Goal: Information Seeking & Learning: Learn about a topic

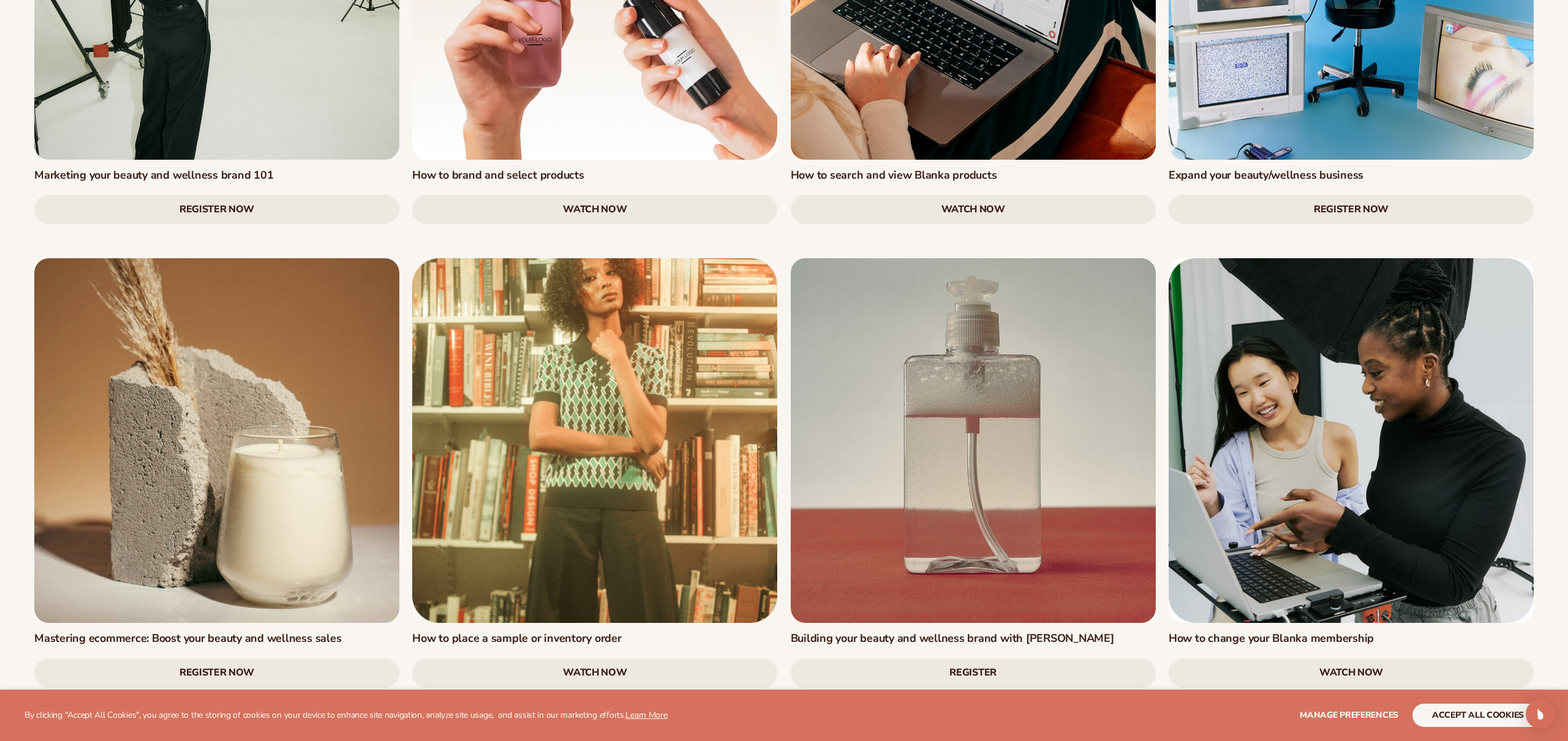
scroll to position [1653, 0]
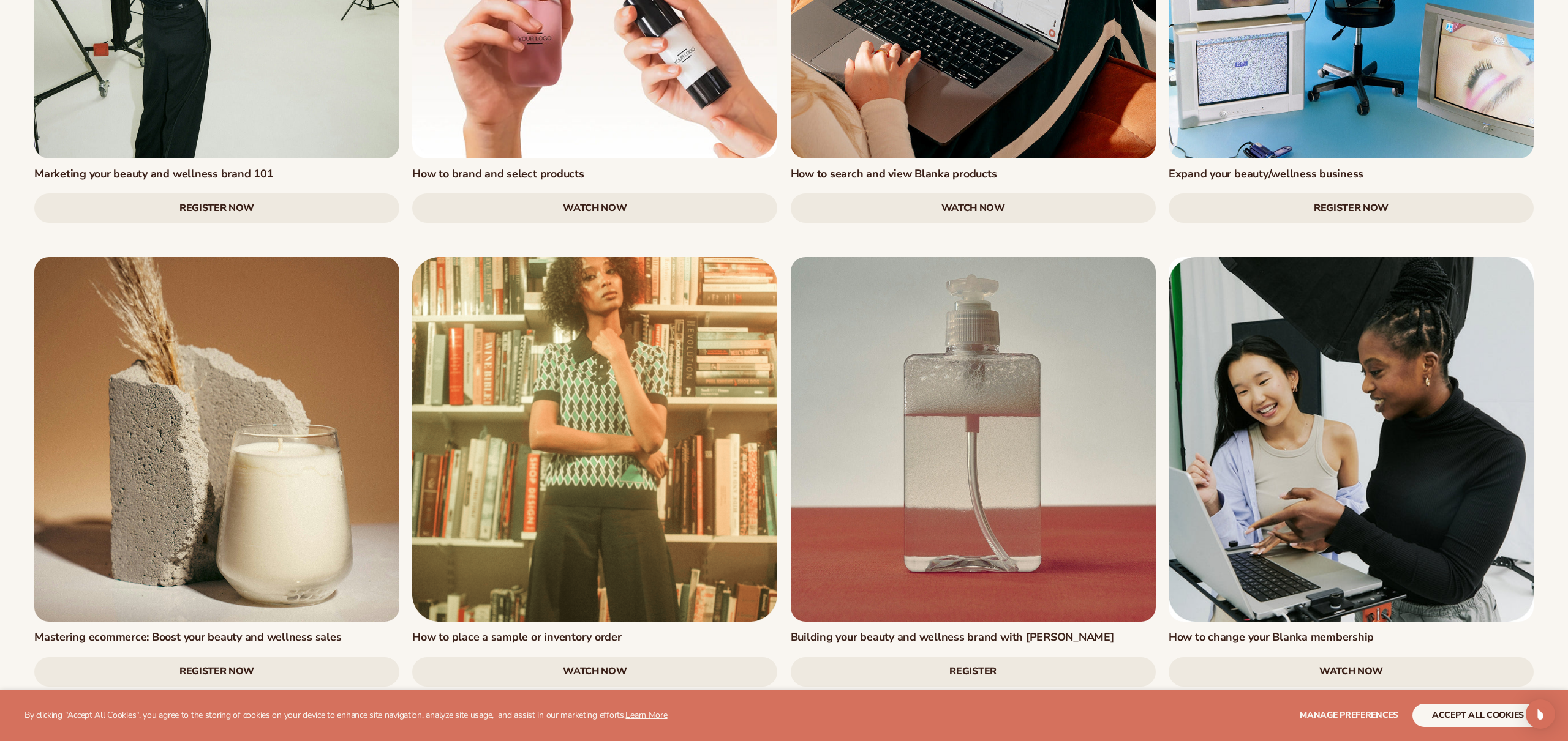
click at [275, 440] on link at bounding box center [217, 439] width 365 height 365
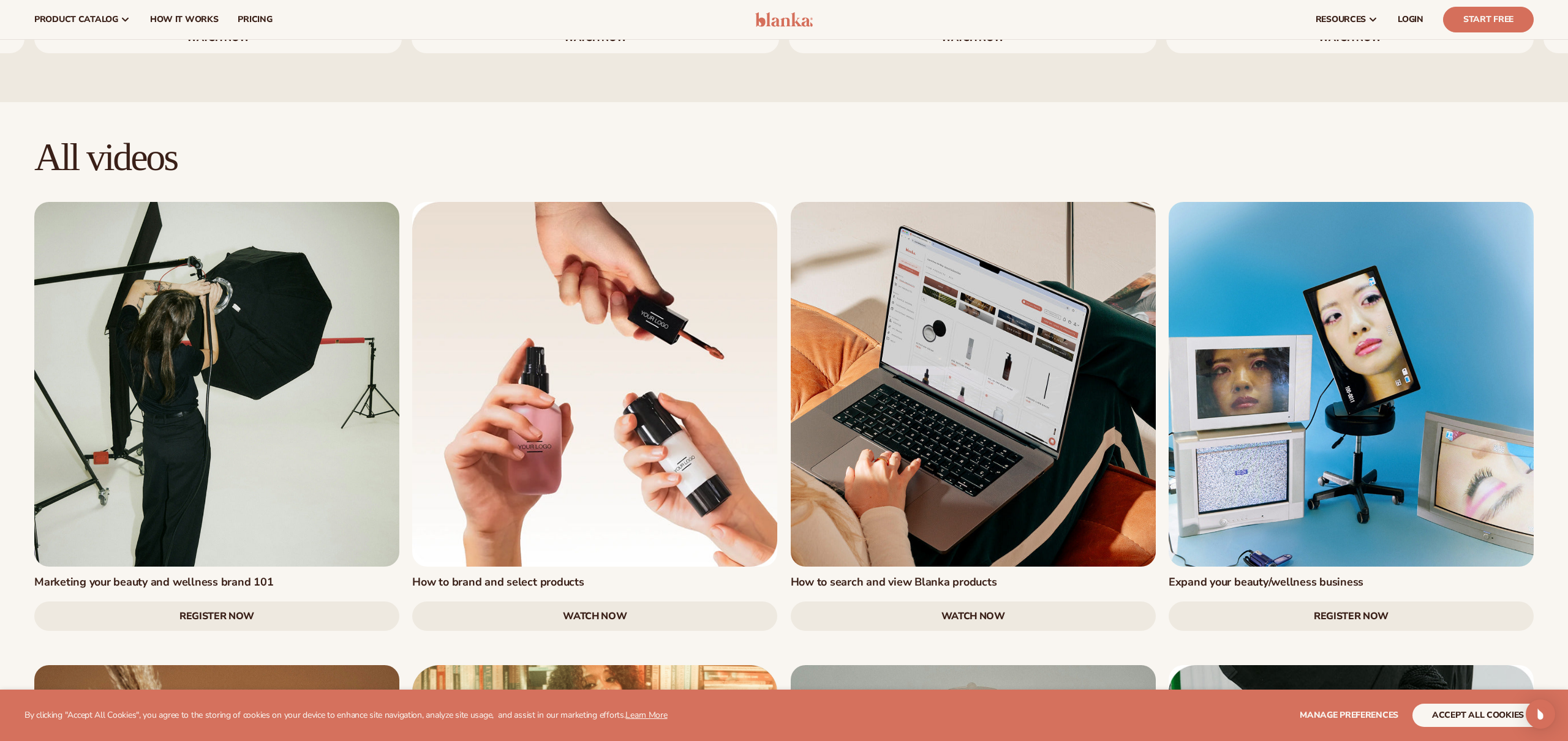
scroll to position [1231, 0]
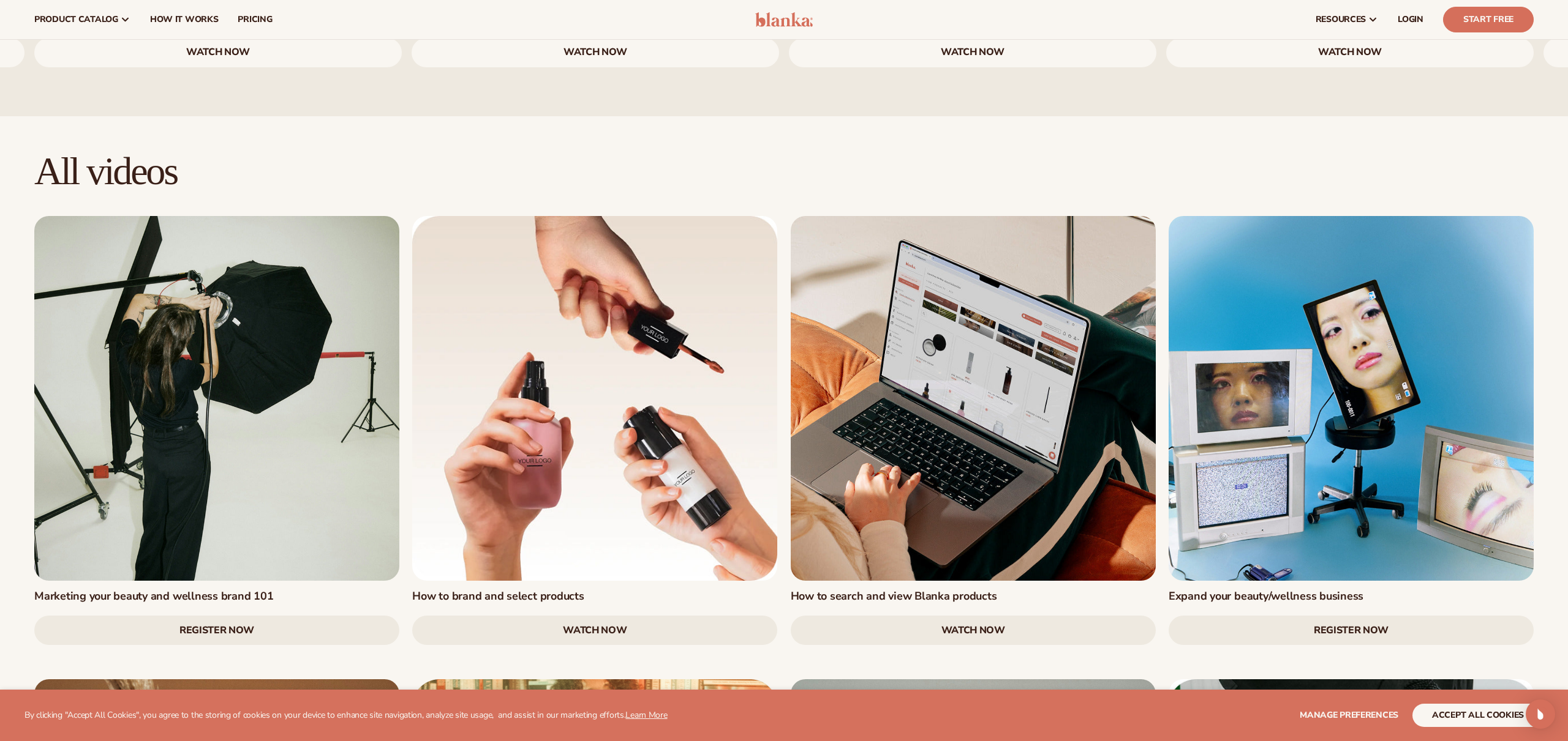
click at [605, 320] on link at bounding box center [595, 399] width 365 height 365
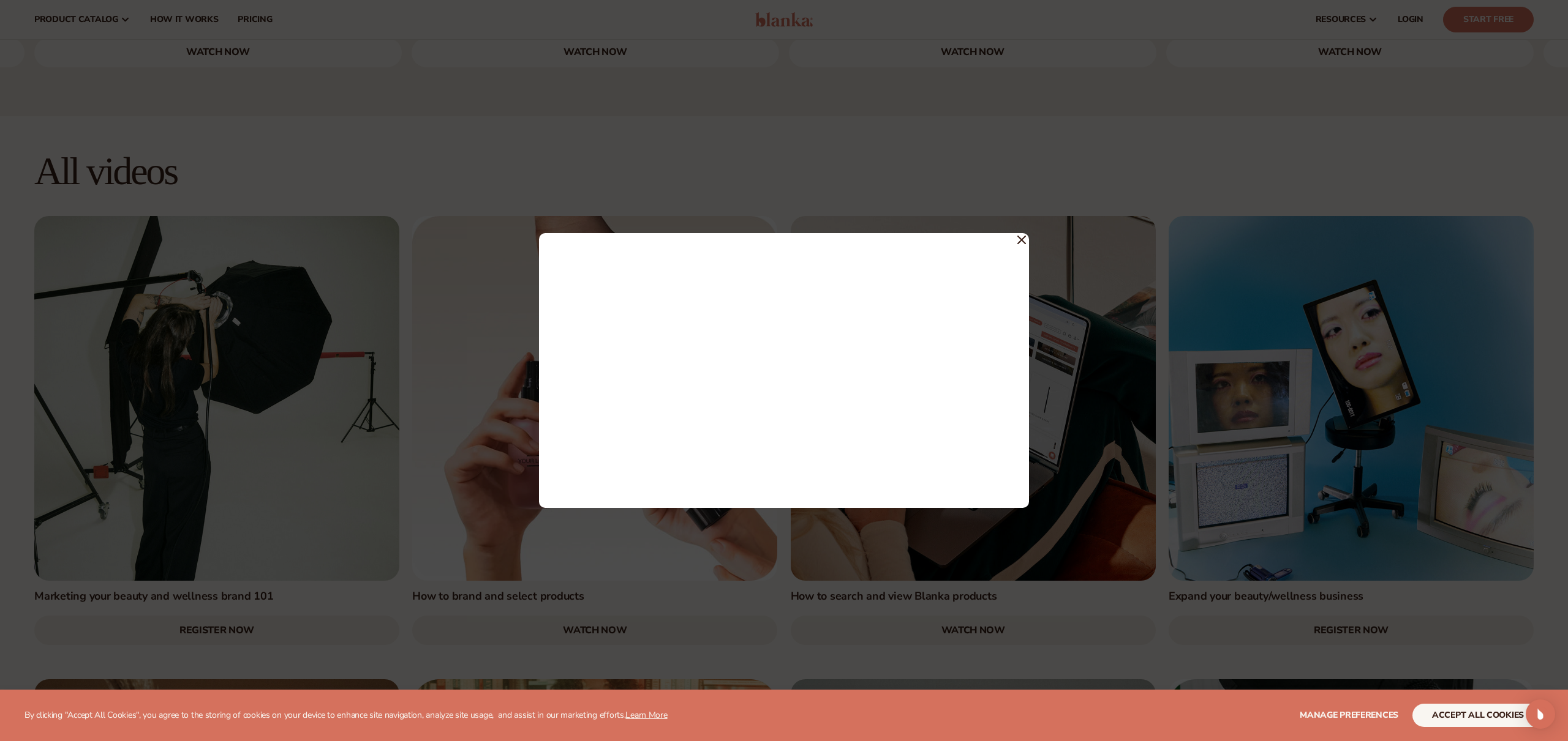
click at [1019, 243] on icon at bounding box center [1021, 240] width 9 height 9
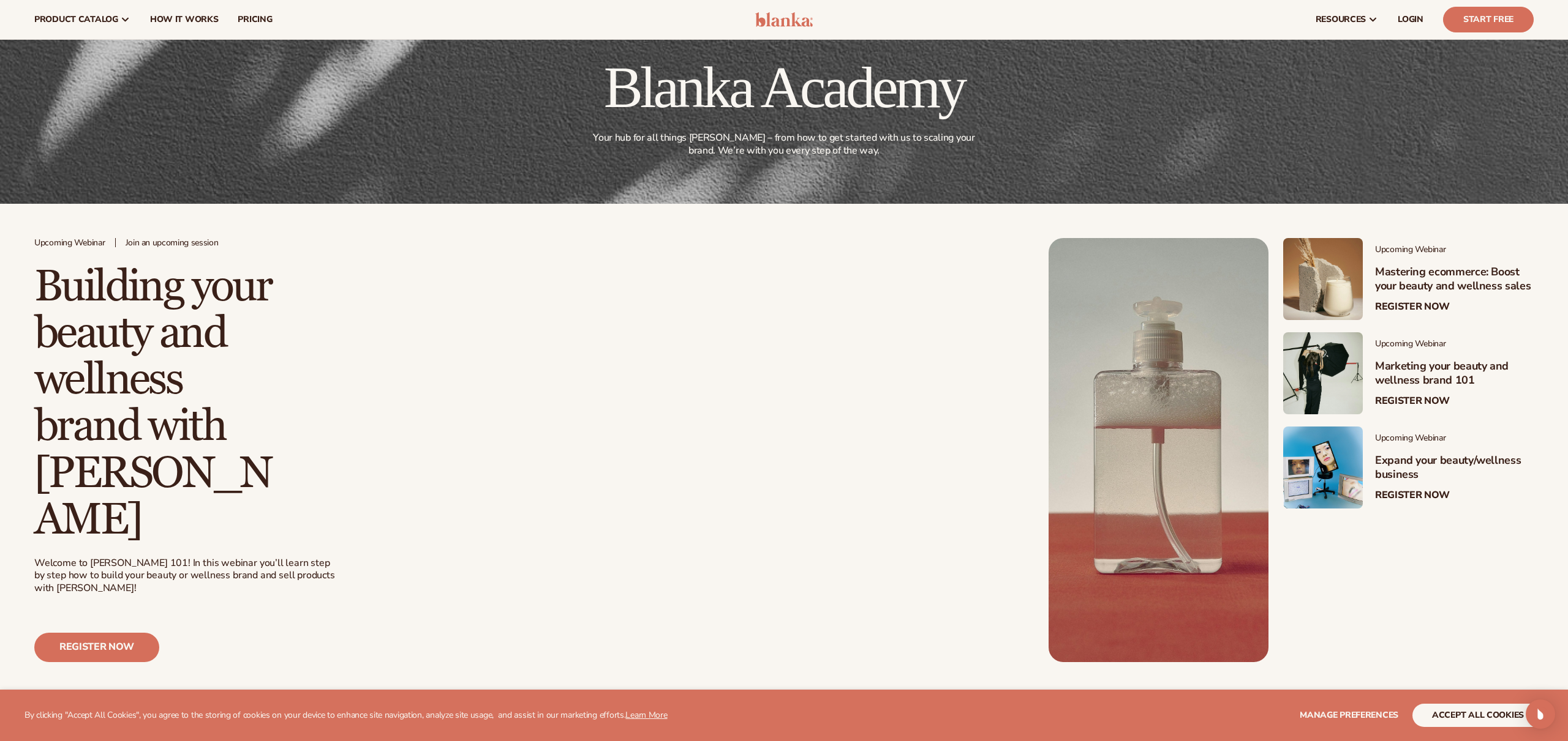
scroll to position [0, 0]
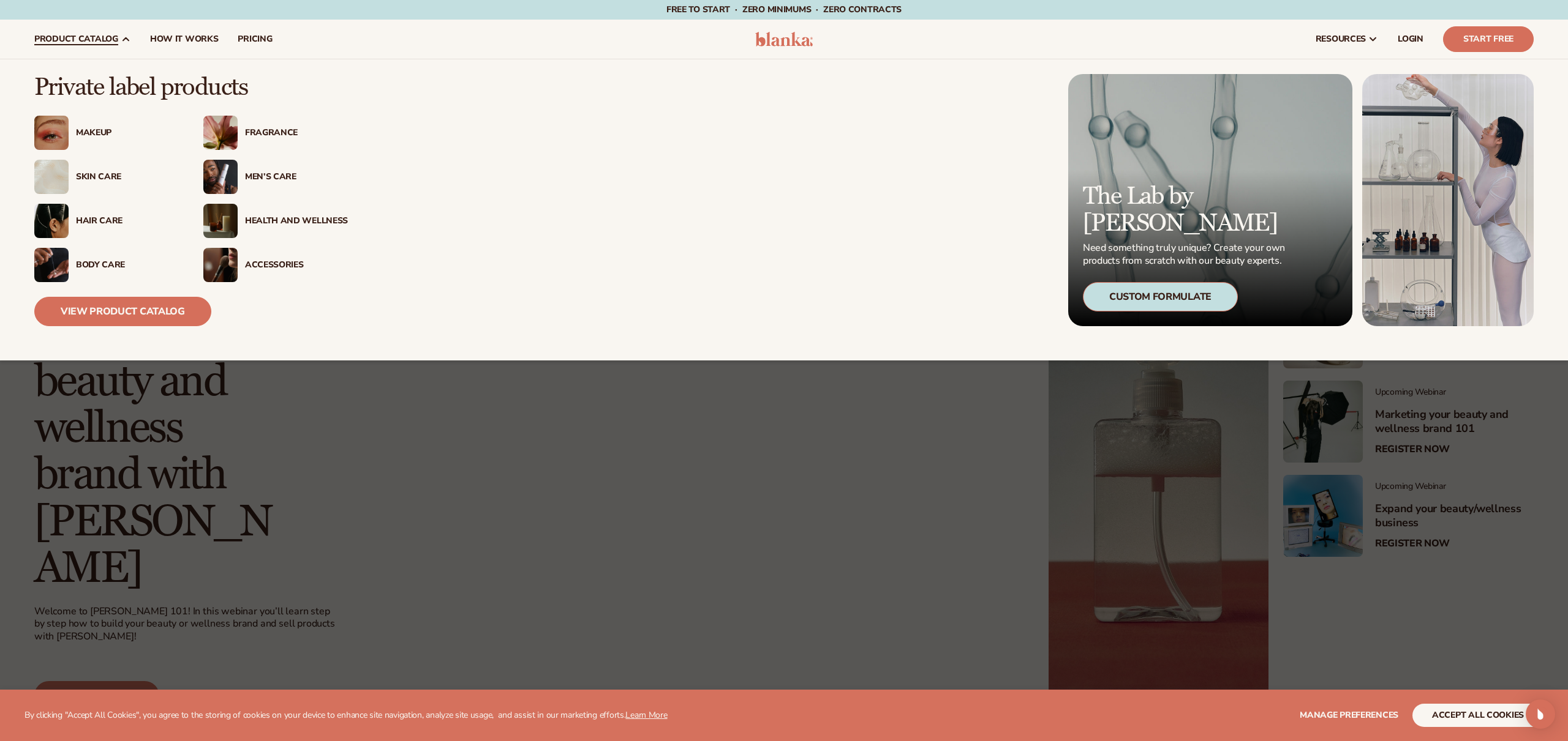
click at [84, 130] on div "Makeup" at bounding box center [127, 133] width 103 height 11
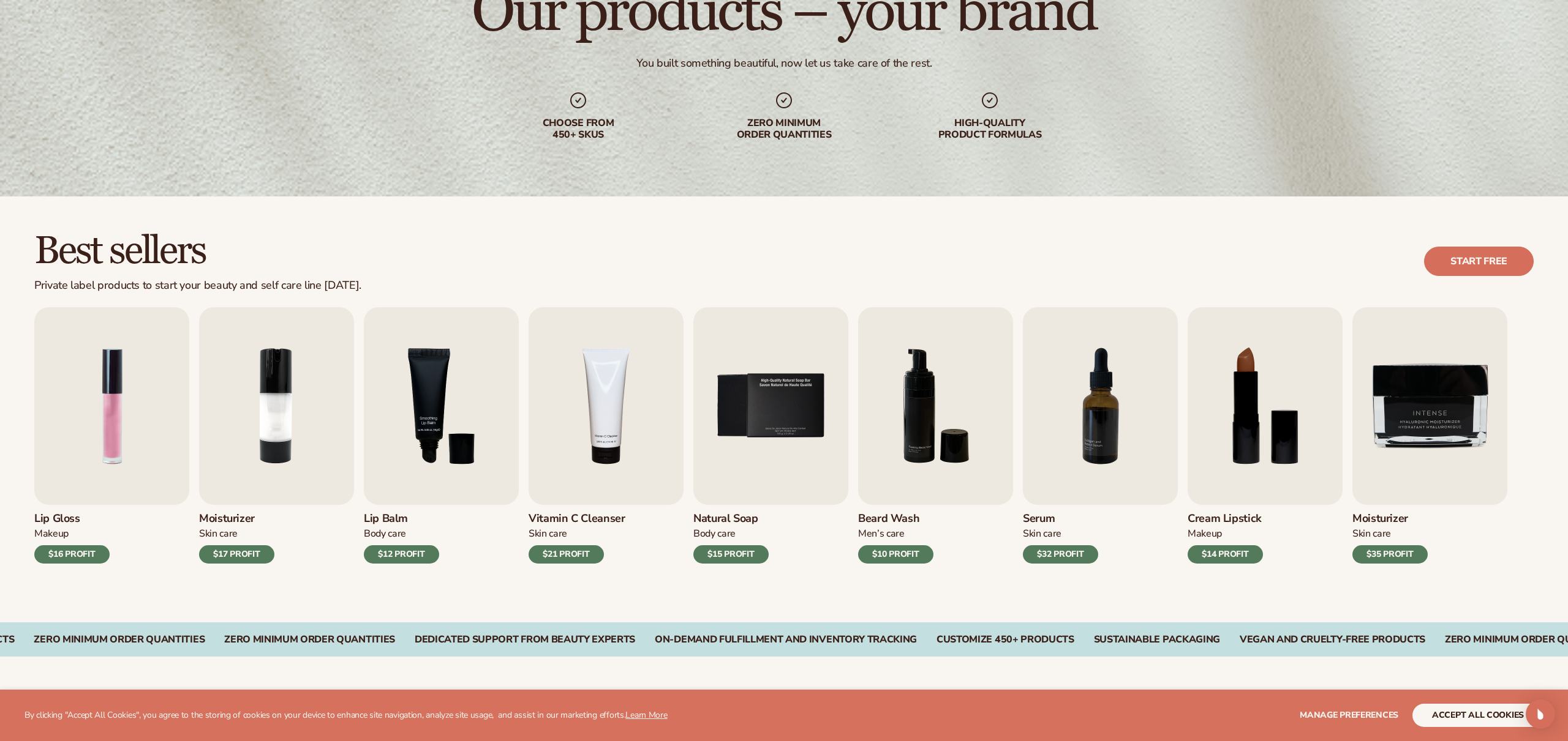
scroll to position [133, 0]
click at [94, 429] on img "1 / 9" at bounding box center [111, 405] width 155 height 198
click at [84, 479] on img "1 / 9" at bounding box center [111, 405] width 155 height 198
click at [62, 552] on div "$16 PROFIT" at bounding box center [72, 554] width 76 height 19
click at [84, 436] on img "1 / 9" at bounding box center [111, 405] width 155 height 198
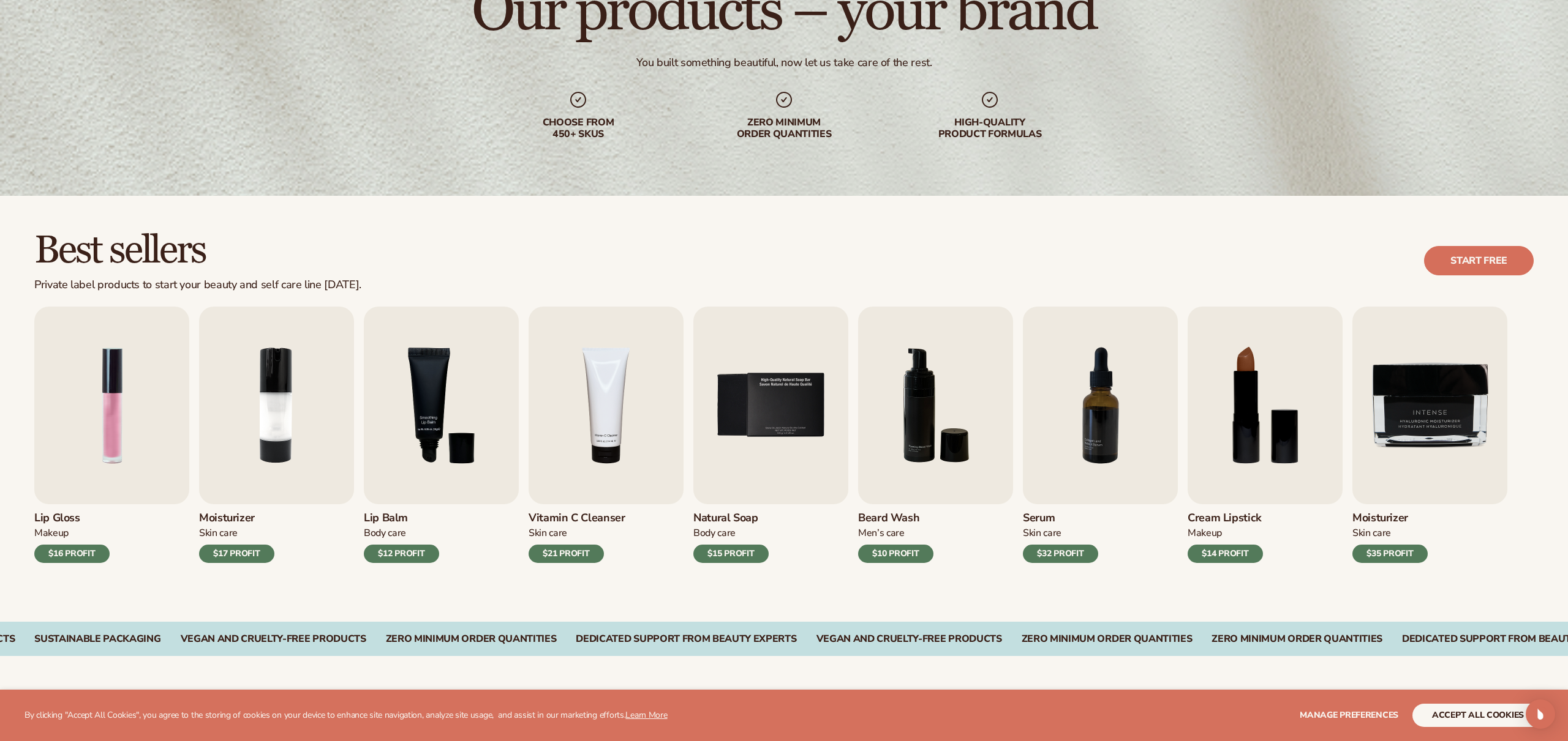
scroll to position [0, 0]
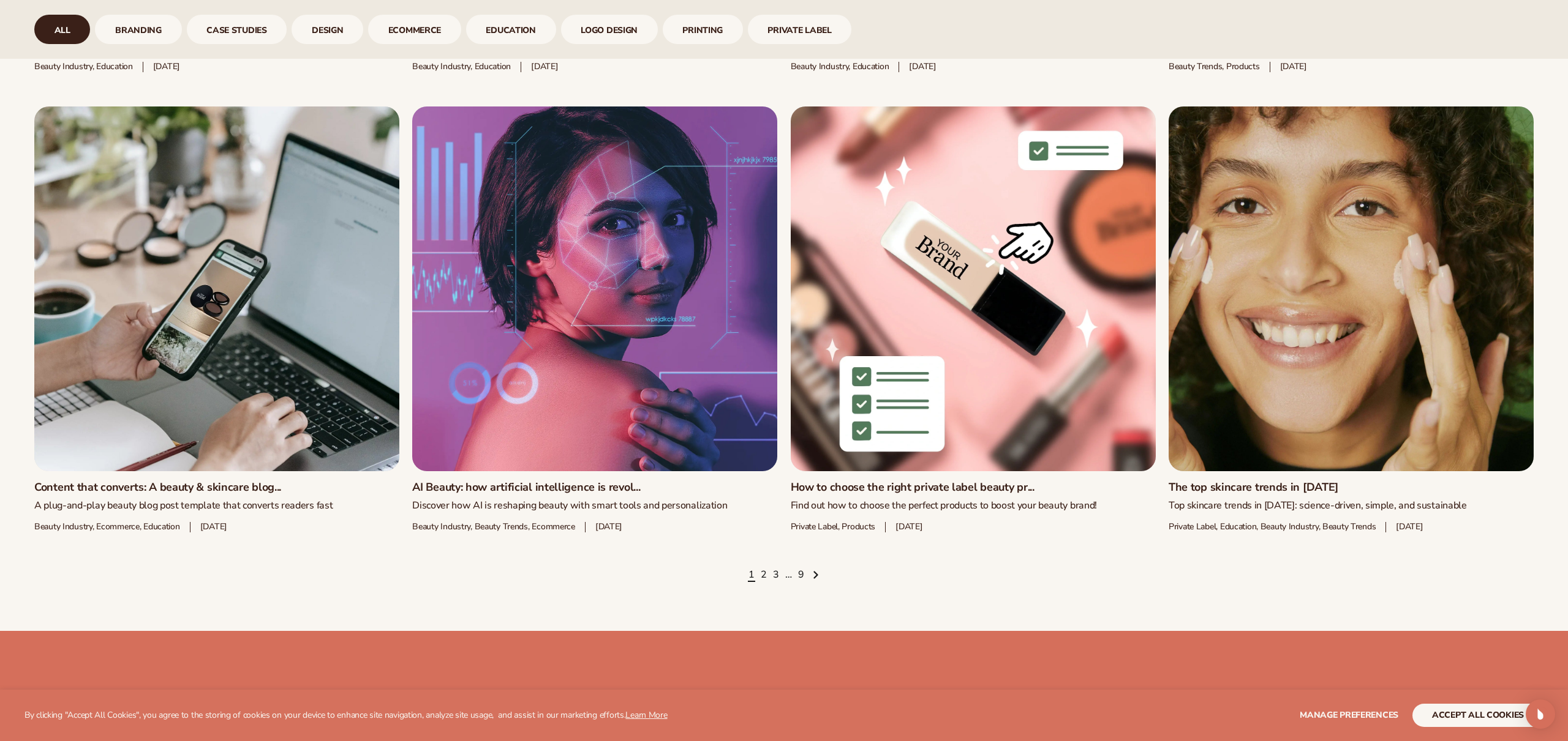
scroll to position [2193, 0]
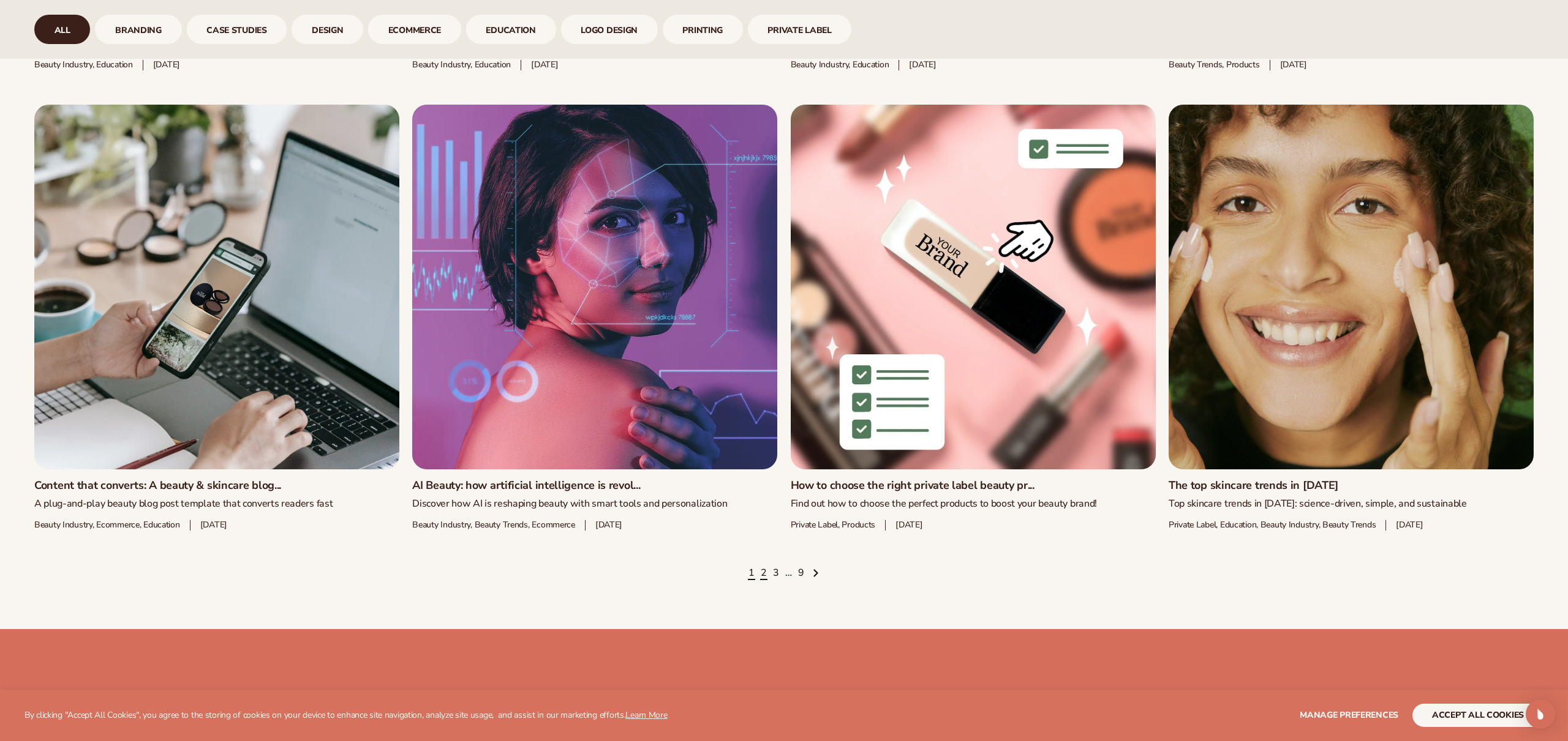
click at [761, 573] on link "2" at bounding box center [764, 574] width 6 height 14
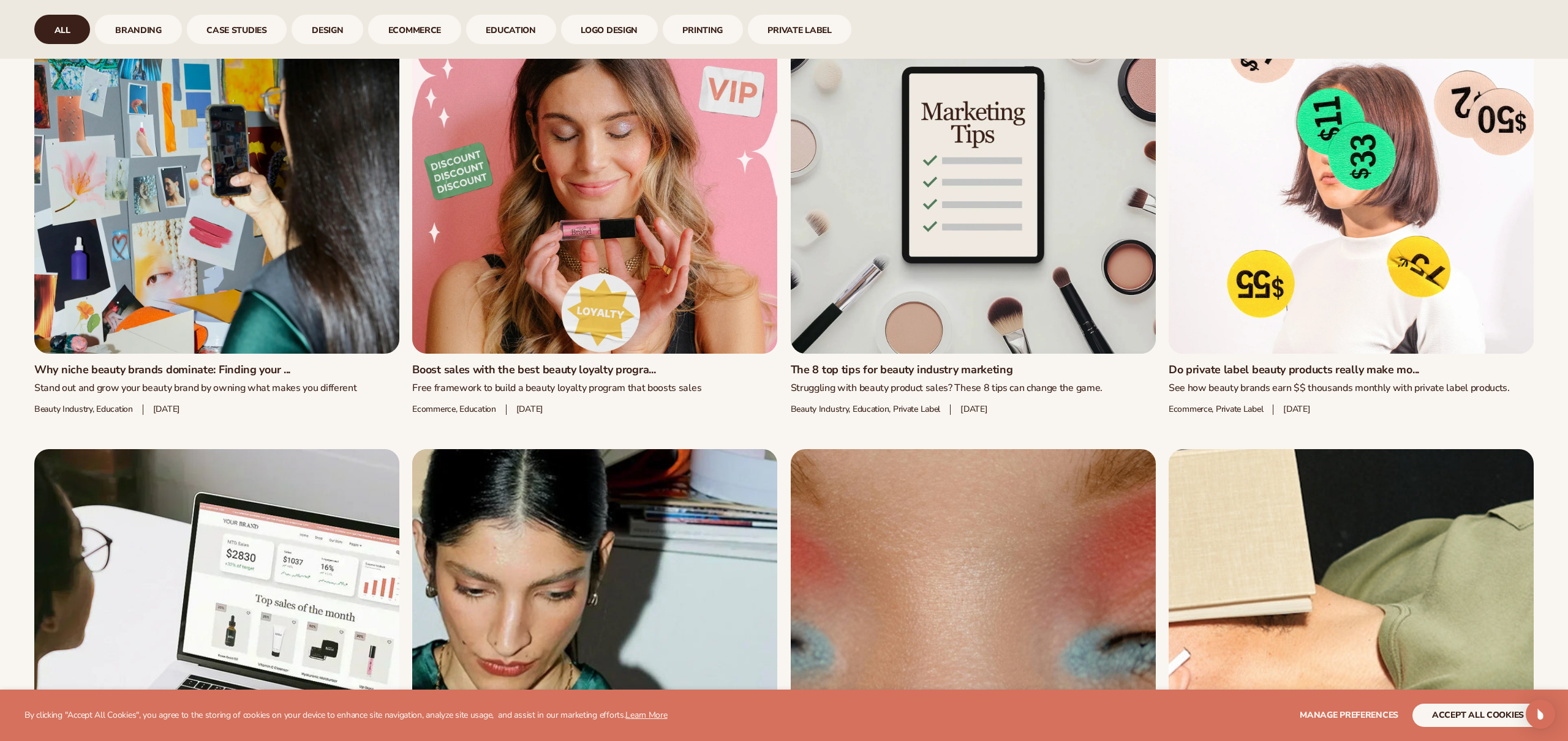
scroll to position [2276, 0]
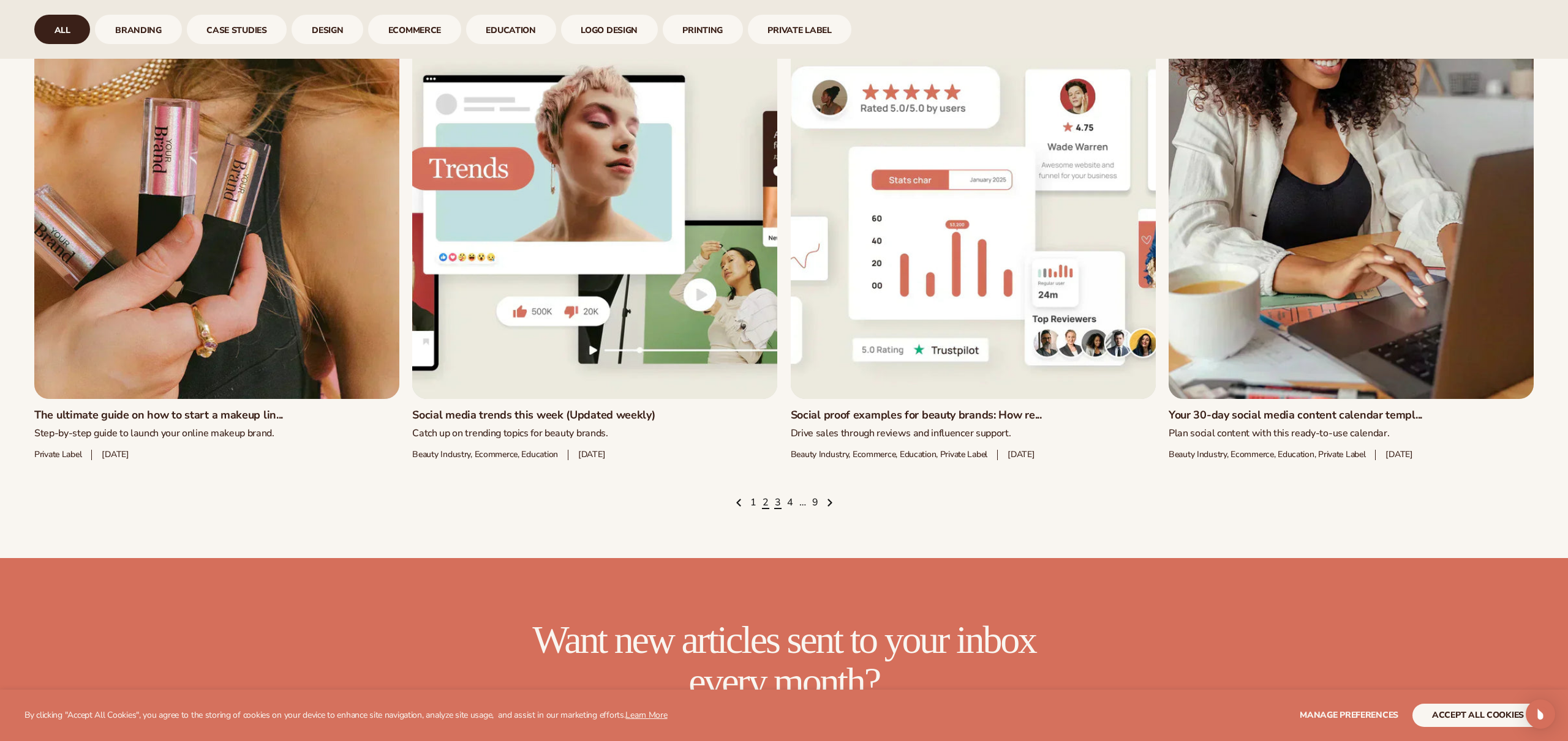
click at [778, 510] on link "3" at bounding box center [778, 504] width 6 height 14
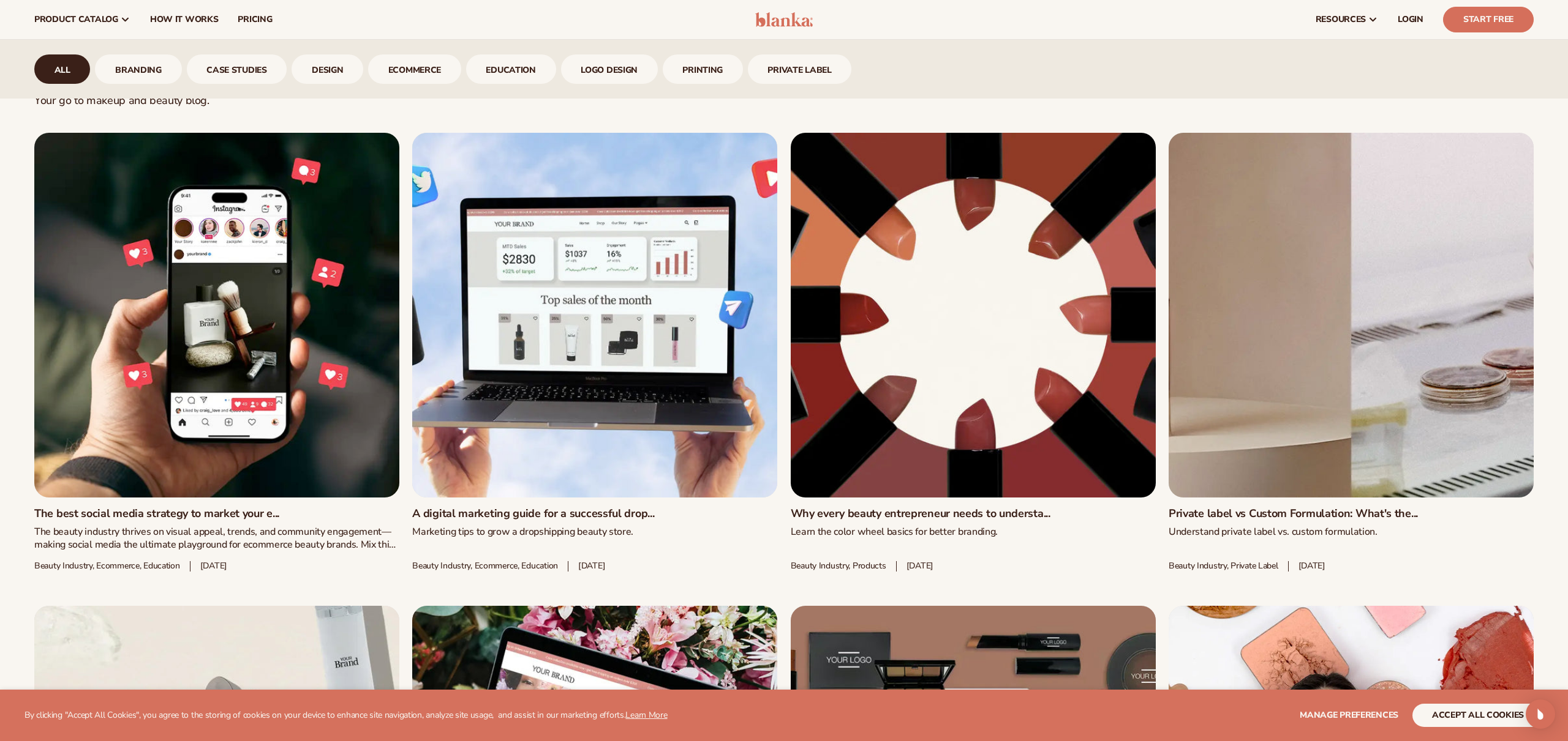
scroll to position [668, 0]
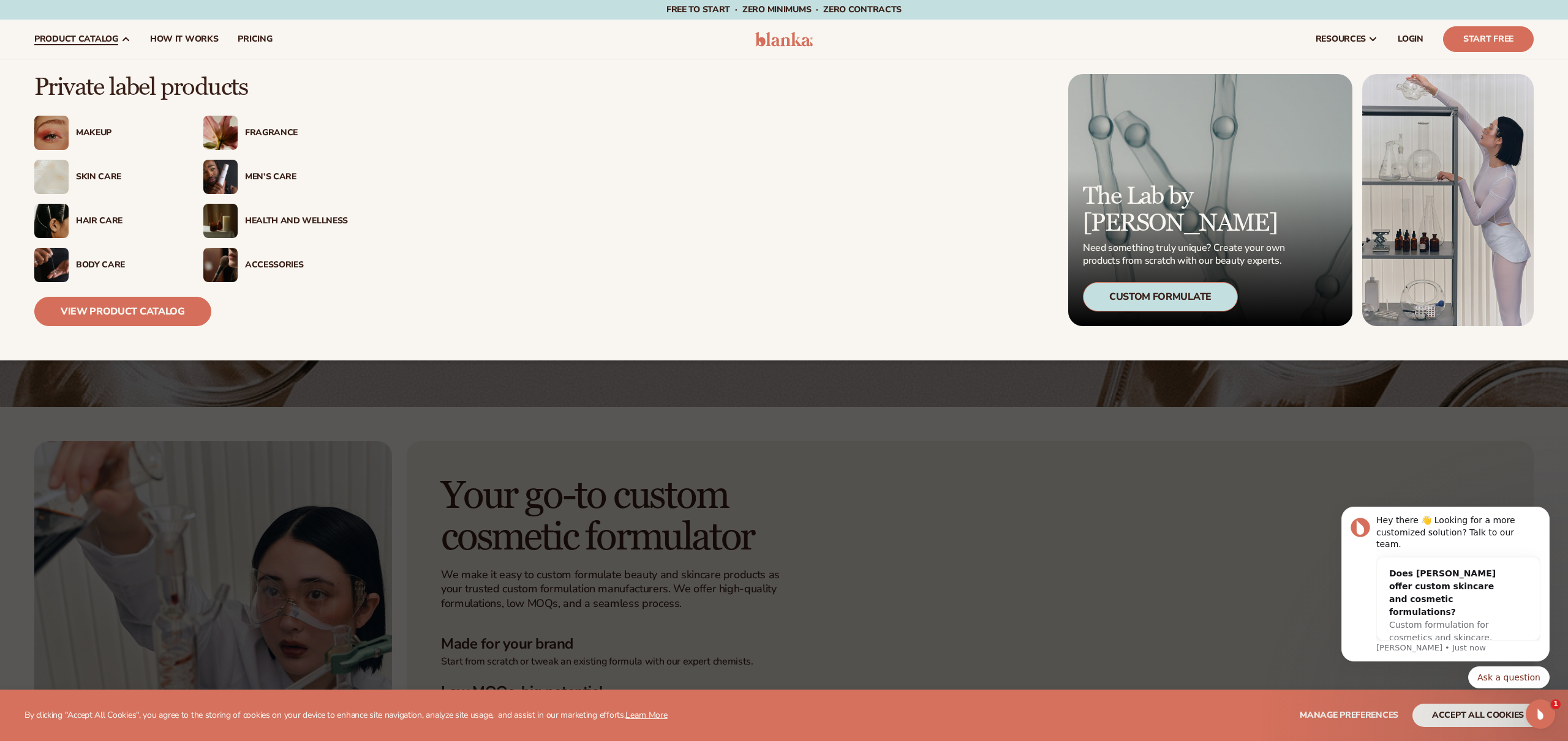
click at [97, 180] on div "Skin Care" at bounding box center [127, 177] width 103 height 11
